Goal: Browse casually

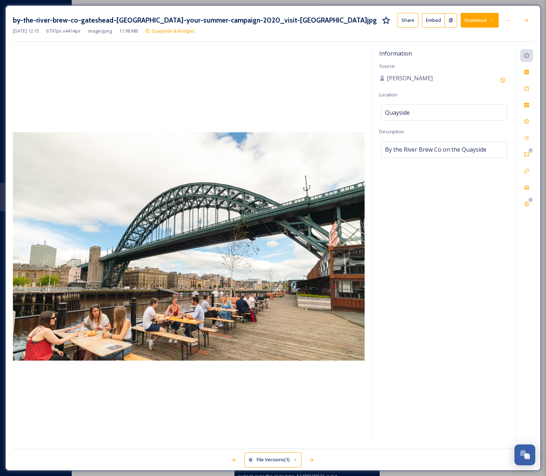
scroll to position [185, 0]
click at [527, 22] on icon at bounding box center [527, 21] width 6 height 6
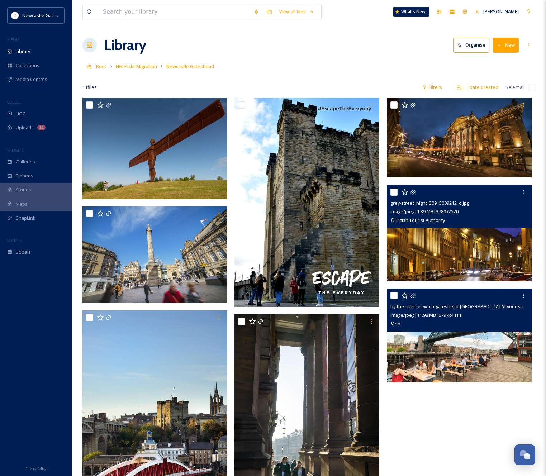
click at [466, 228] on div "grey-street_night_30915009212_o.jpg image/jpeg | 1.39 MB | 3780 x 2520 © Britis…" at bounding box center [459, 206] width 145 height 43
click at [460, 236] on img at bounding box center [459, 233] width 145 height 97
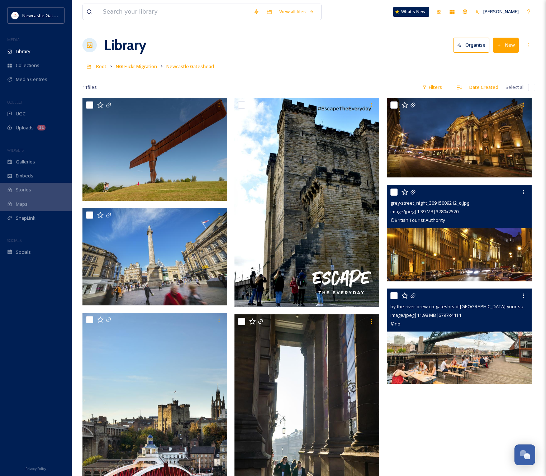
click at [458, 253] on img at bounding box center [459, 233] width 145 height 97
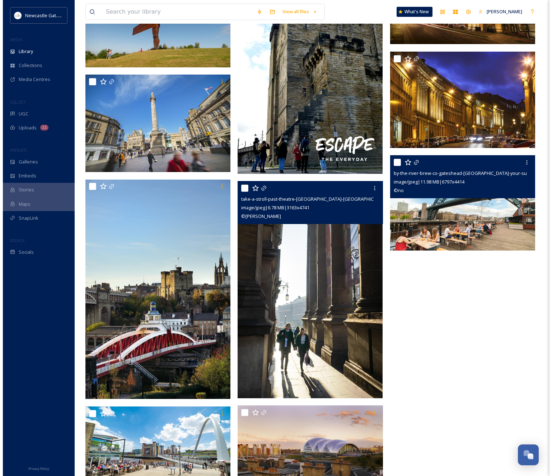
scroll to position [133, 0]
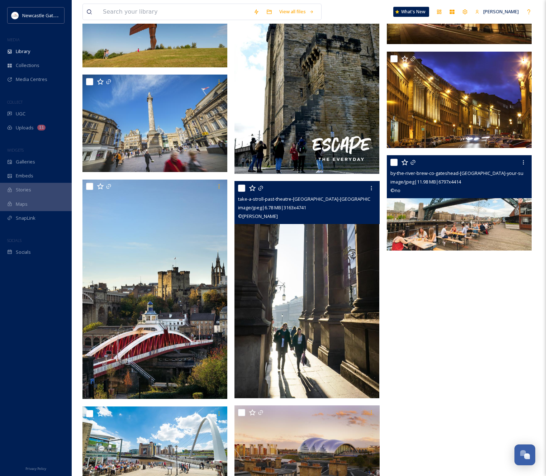
click at [302, 315] on img at bounding box center [307, 289] width 145 height 217
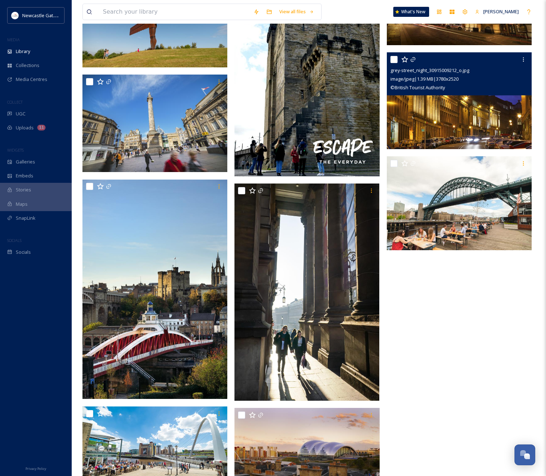
click at [454, 119] on img at bounding box center [459, 100] width 145 height 97
